Goal: Complete application form

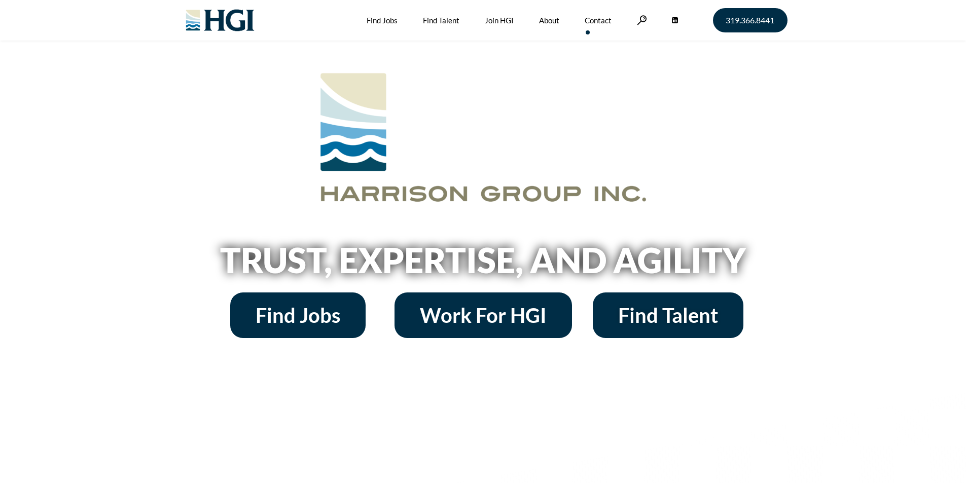
click at [600, 21] on link "Contact" at bounding box center [597, 20] width 27 height 41
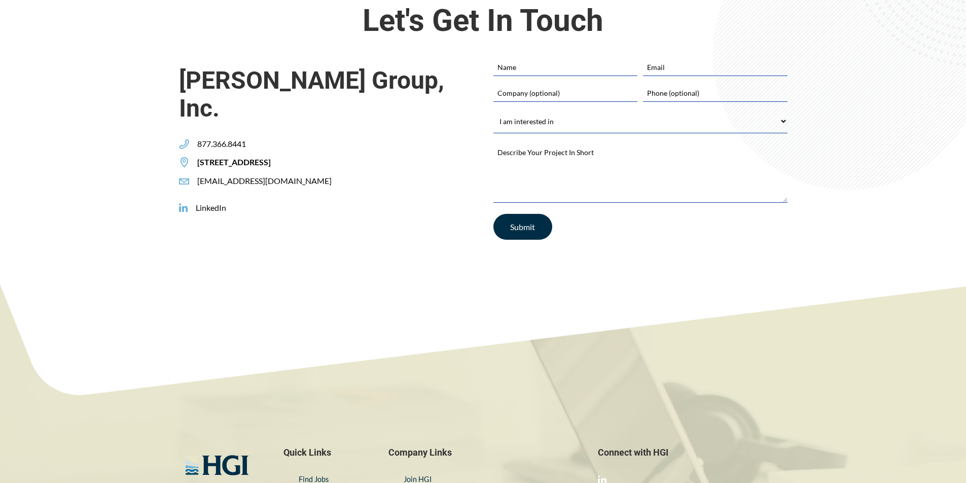
scroll to position [304, 0]
click at [514, 74] on input "Name" at bounding box center [565, 66] width 144 height 17
type input "[PERSON_NAME]"
type input "[EMAIL_ADDRESS][DOMAIN_NAME]"
type input "50 Pros"
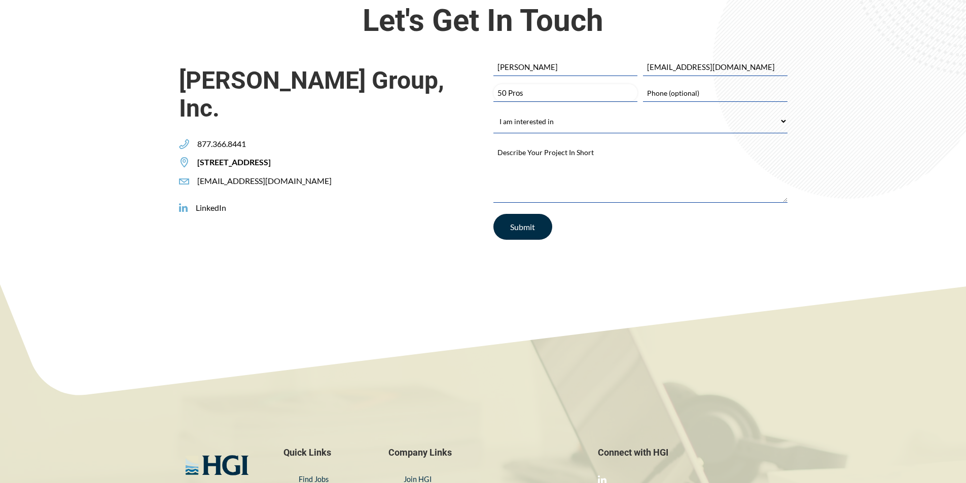
type input "2013835115"
click at [511, 117] on select "I am interested in Finding a Job Building My Team Joining HGI Other" at bounding box center [640, 121] width 294 height 23
select select "Other"
click at [493, 110] on select "I am interested in Finding a Job Building My Team Joining HGI Other" at bounding box center [640, 121] width 294 height 23
click at [513, 148] on textarea "Describe Your Project In Short *" at bounding box center [640, 171] width 294 height 61
